Goal: Task Accomplishment & Management: Complete application form

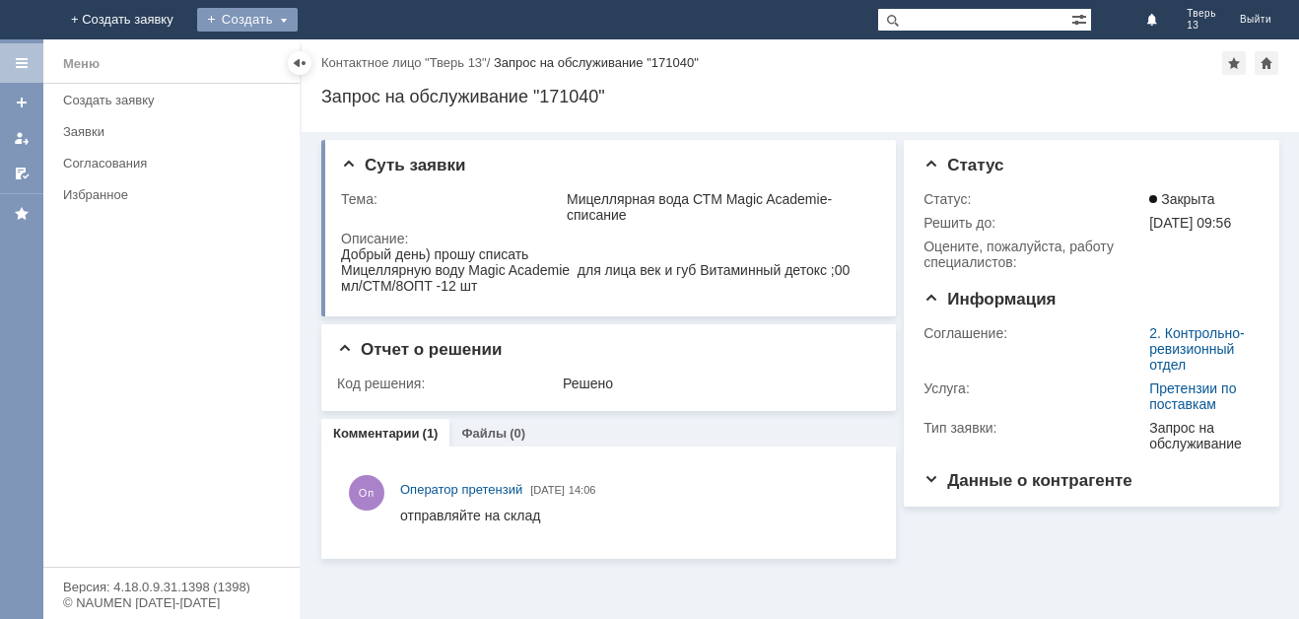
click at [298, 24] on div "Создать" at bounding box center [247, 20] width 101 height 24
click at [351, 59] on link "Заявка" at bounding box center [276, 59] width 150 height 24
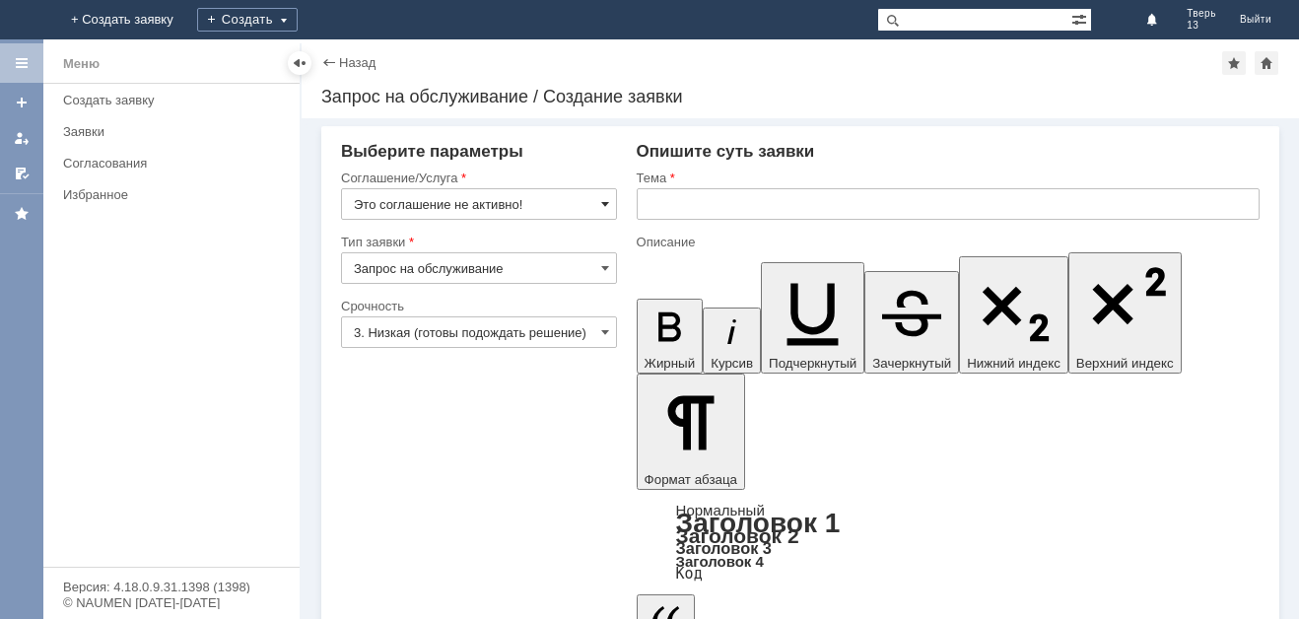
click at [602, 205] on span at bounding box center [605, 204] width 8 height 16
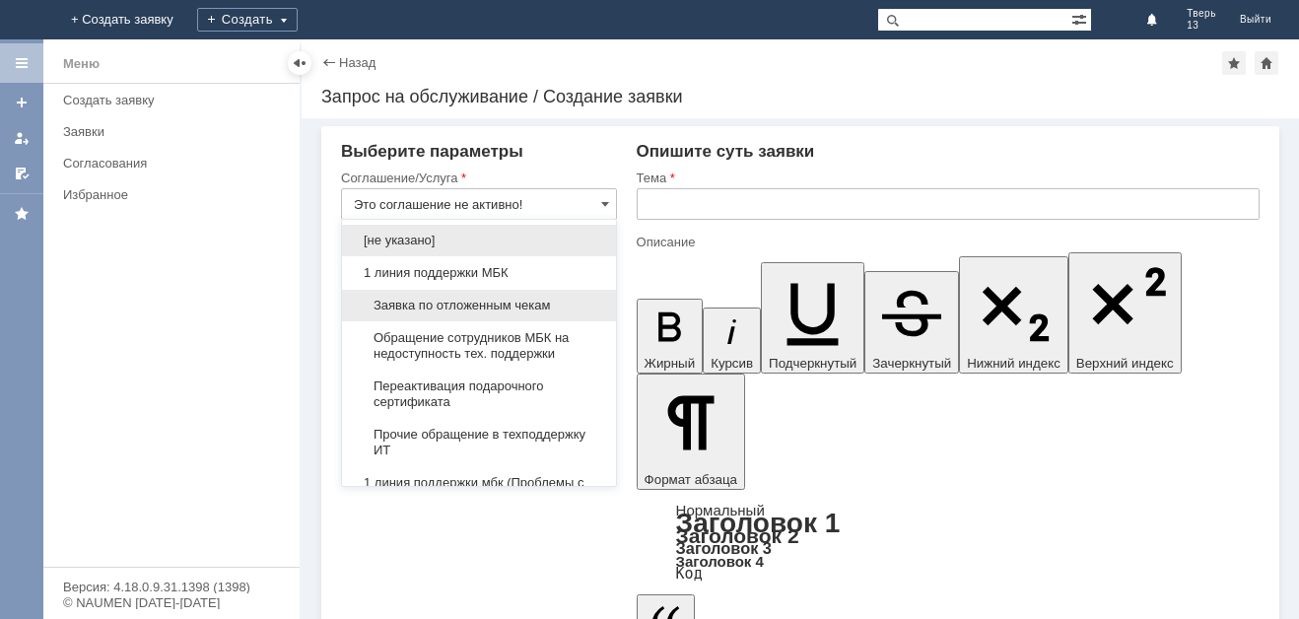
click at [540, 304] on span "Заявка по отложенным чекам" at bounding box center [479, 306] width 250 height 16
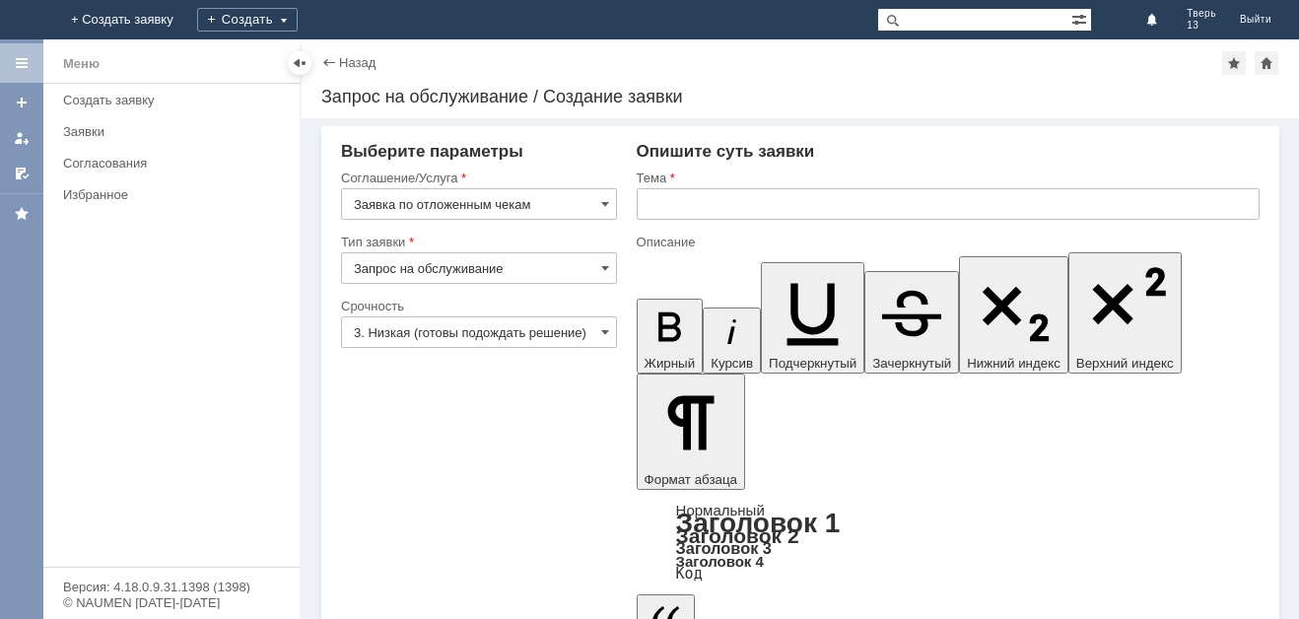
type input "Заявка по отложенным чекам"
click at [723, 214] on input "text" at bounding box center [948, 204] width 623 height 32
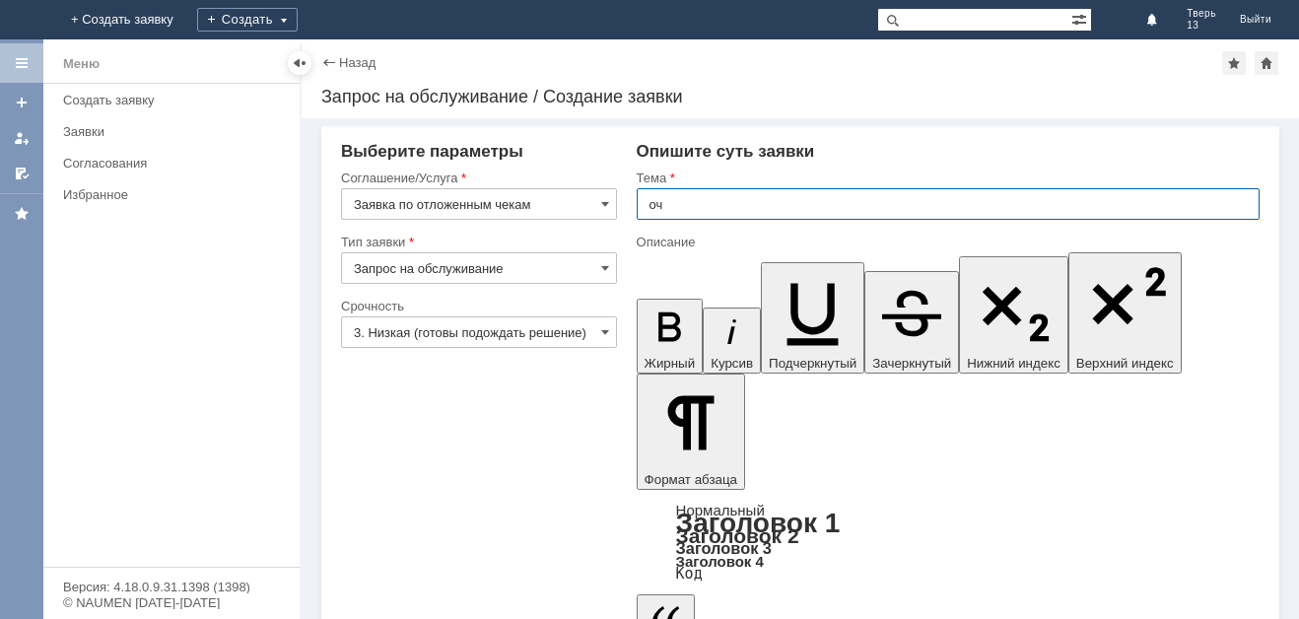
type input "оч"
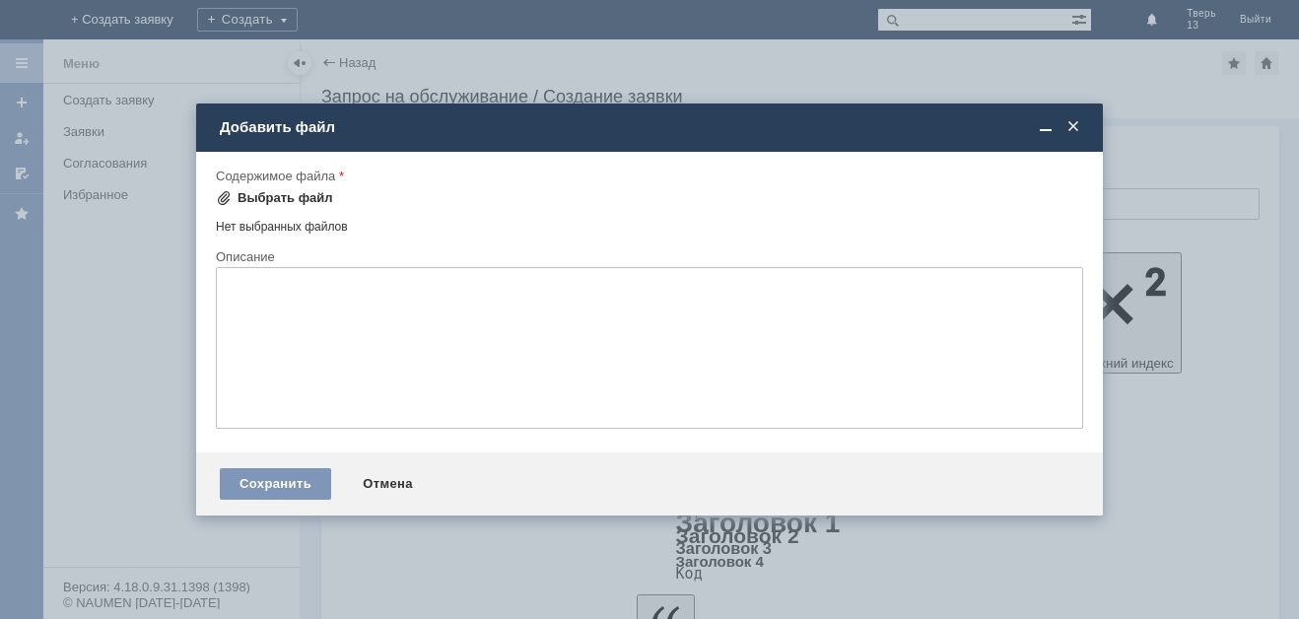
click at [308, 196] on div "Выбрать файл" at bounding box center [286, 198] width 96 height 16
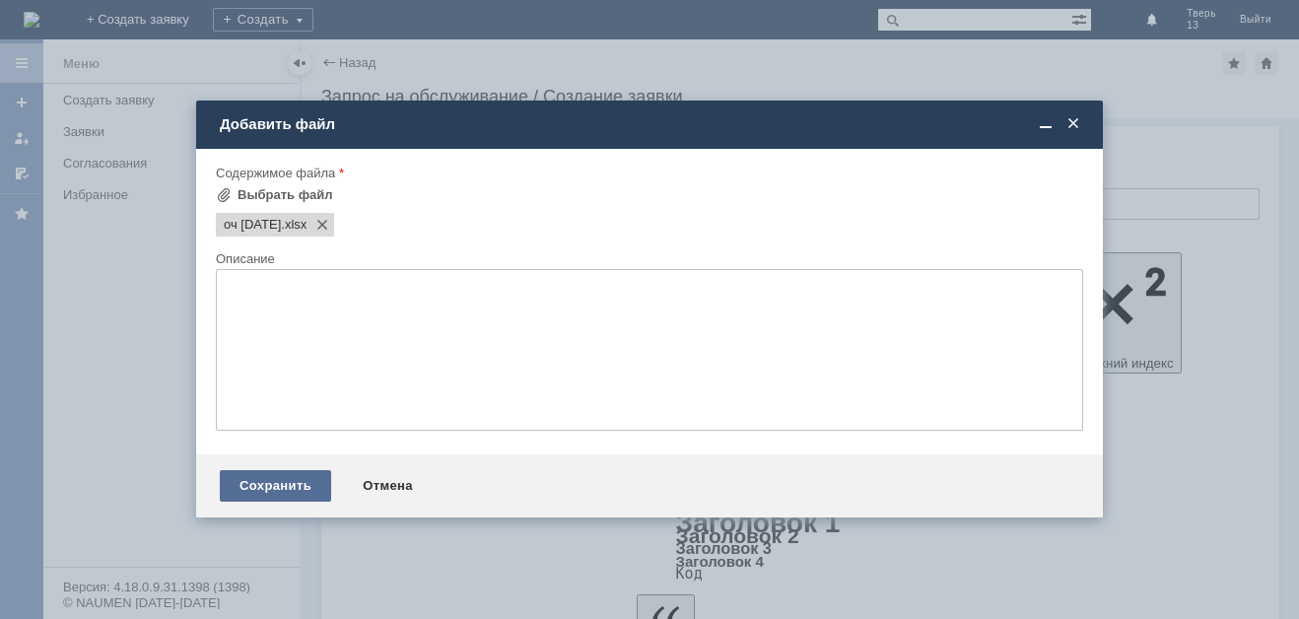
click at [294, 490] on div "Сохранить" at bounding box center [275, 486] width 111 height 32
